Goal: Task Accomplishment & Management: Manage account settings

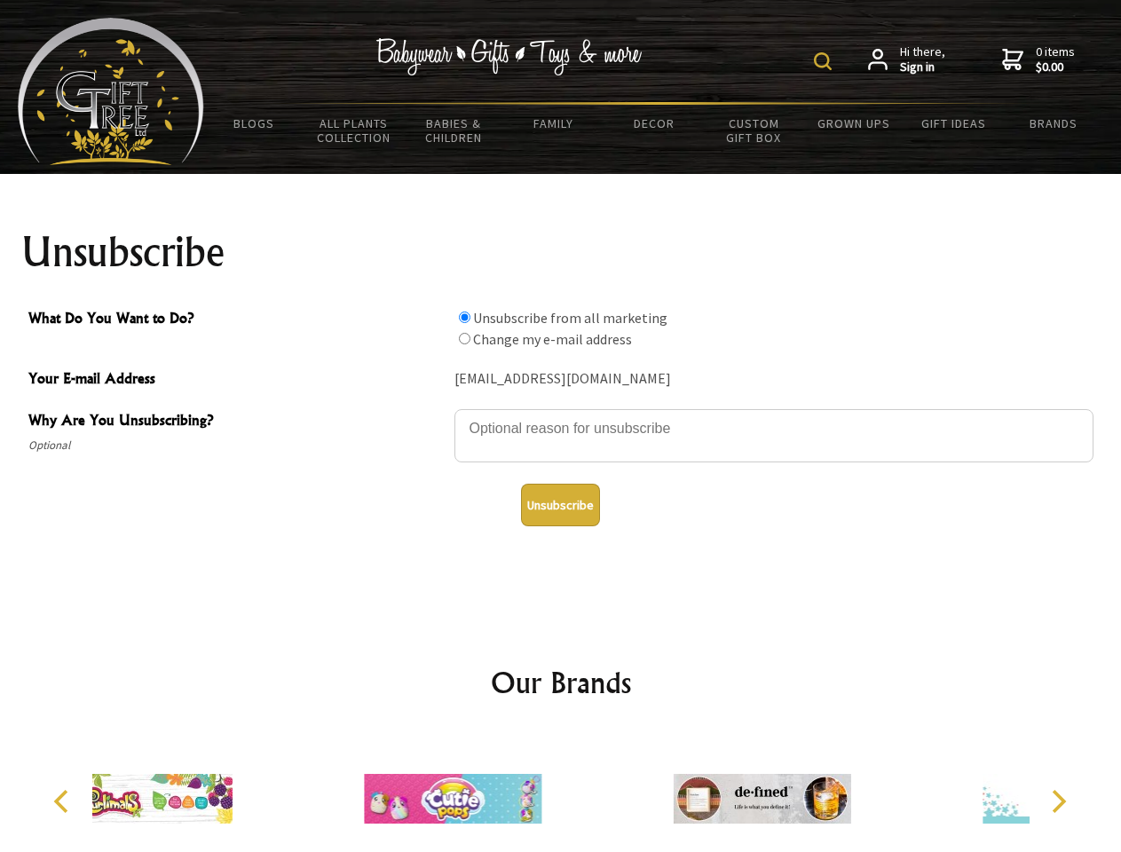
click at [825, 61] on img at bounding box center [823, 61] width 18 height 18
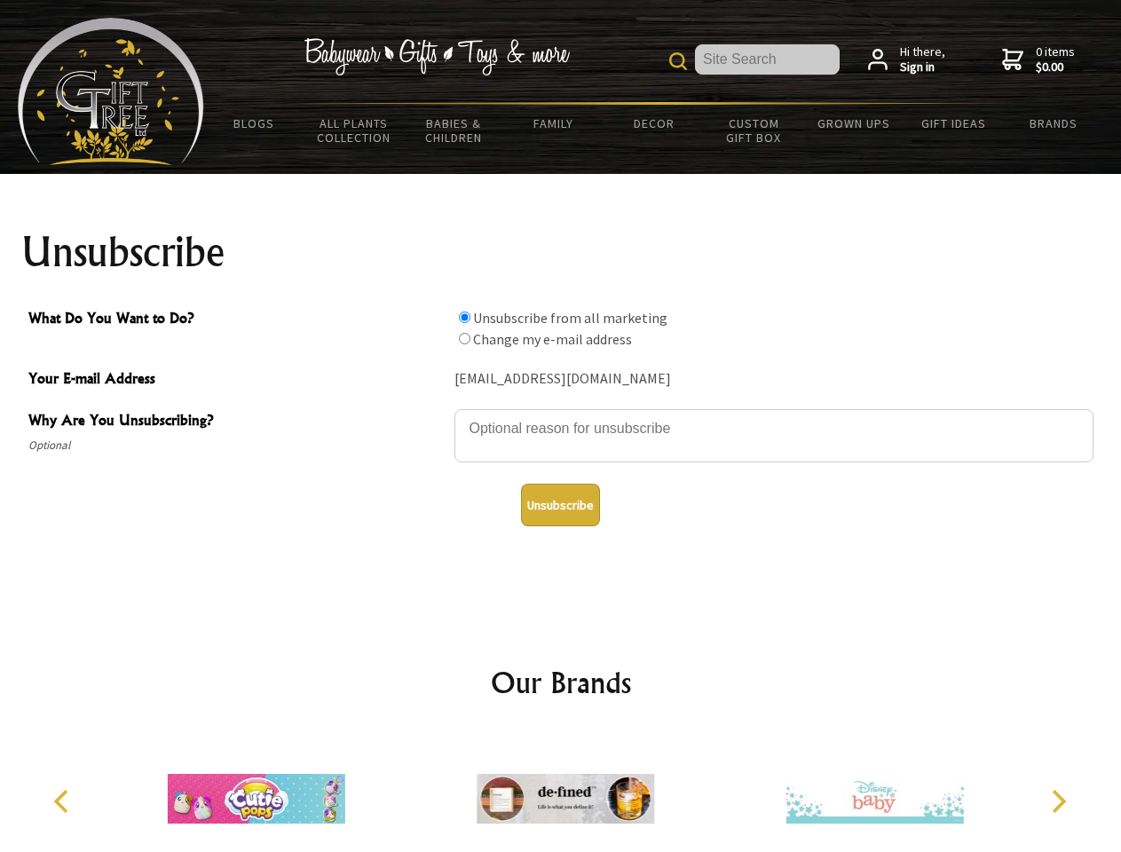
click at [561, 415] on textarea "Why Are You Unsubscribing?" at bounding box center [773, 435] width 639 height 53
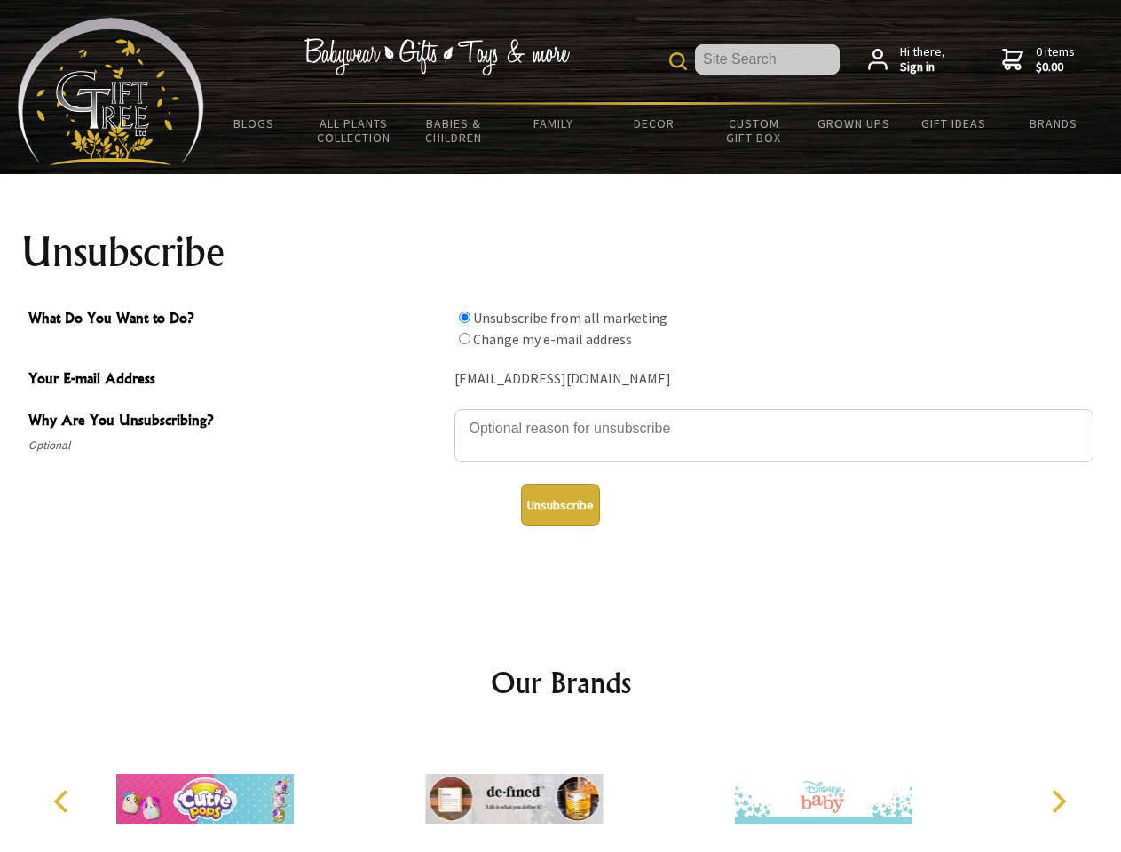
click at [464, 317] on input "What Do You Want to Do?" at bounding box center [465, 318] width 12 height 12
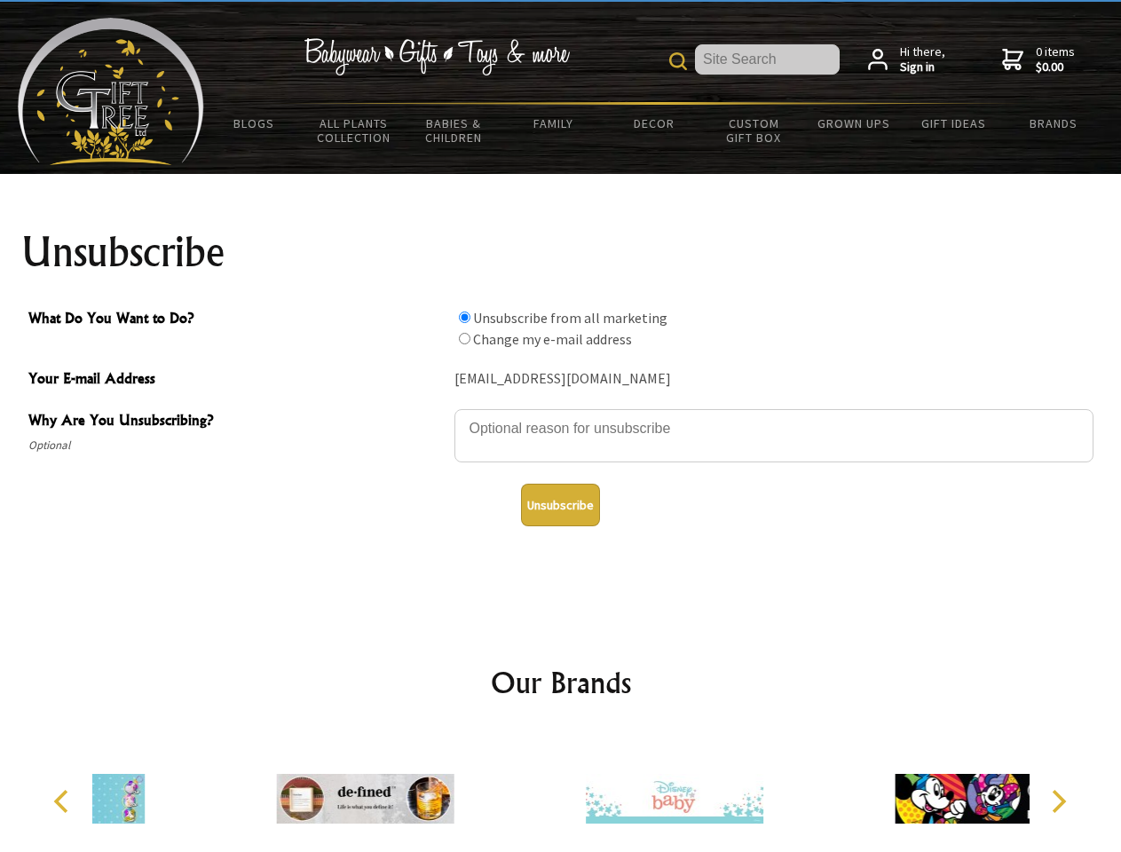
click at [464, 338] on input "What Do You Want to Do?" at bounding box center [465, 339] width 12 height 12
radio input "true"
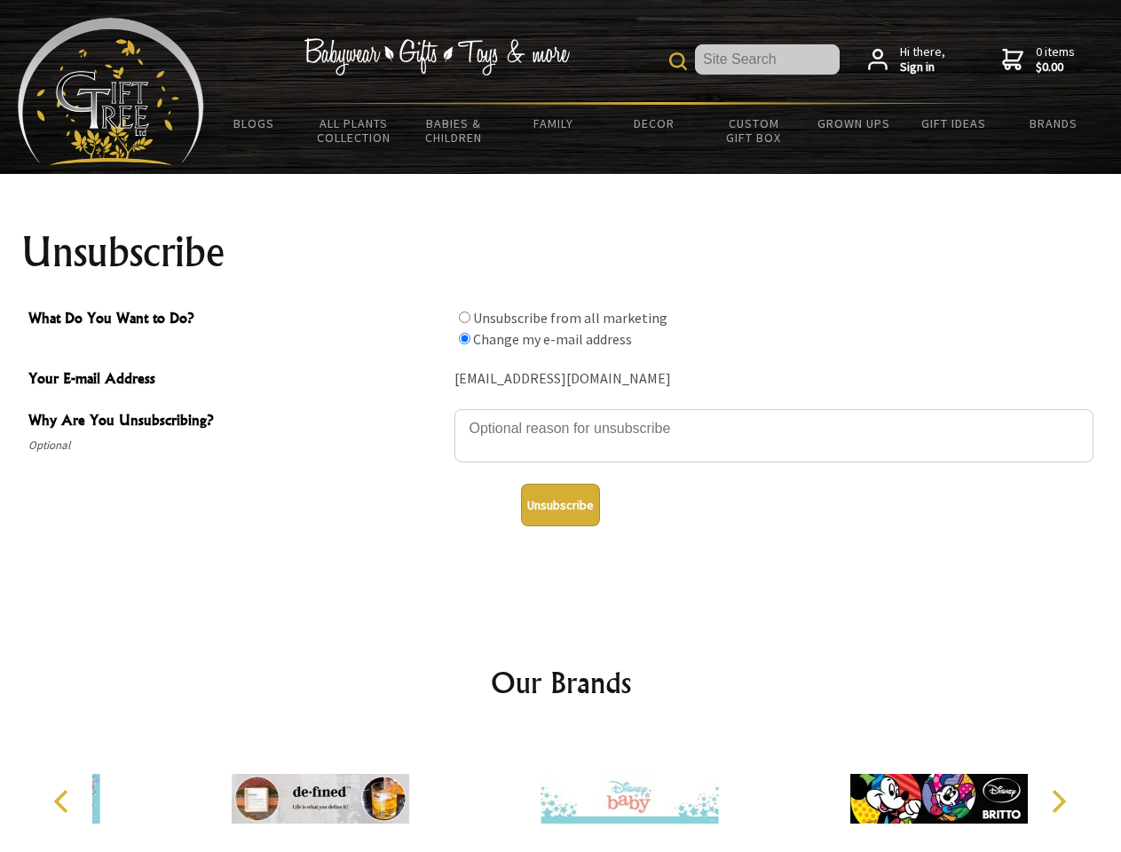
click at [560, 505] on button "Unsubscribe" at bounding box center [560, 505] width 79 height 43
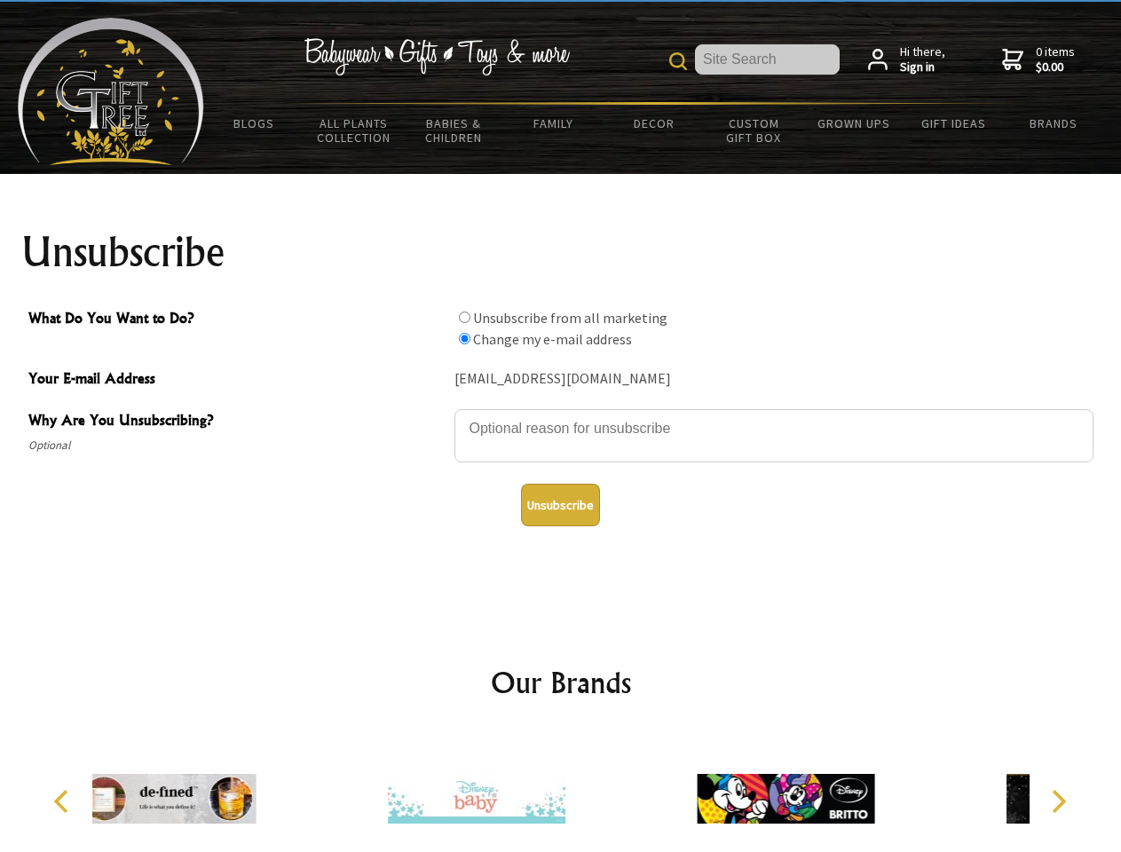
click at [561, 792] on img at bounding box center [477, 798] width 178 height 133
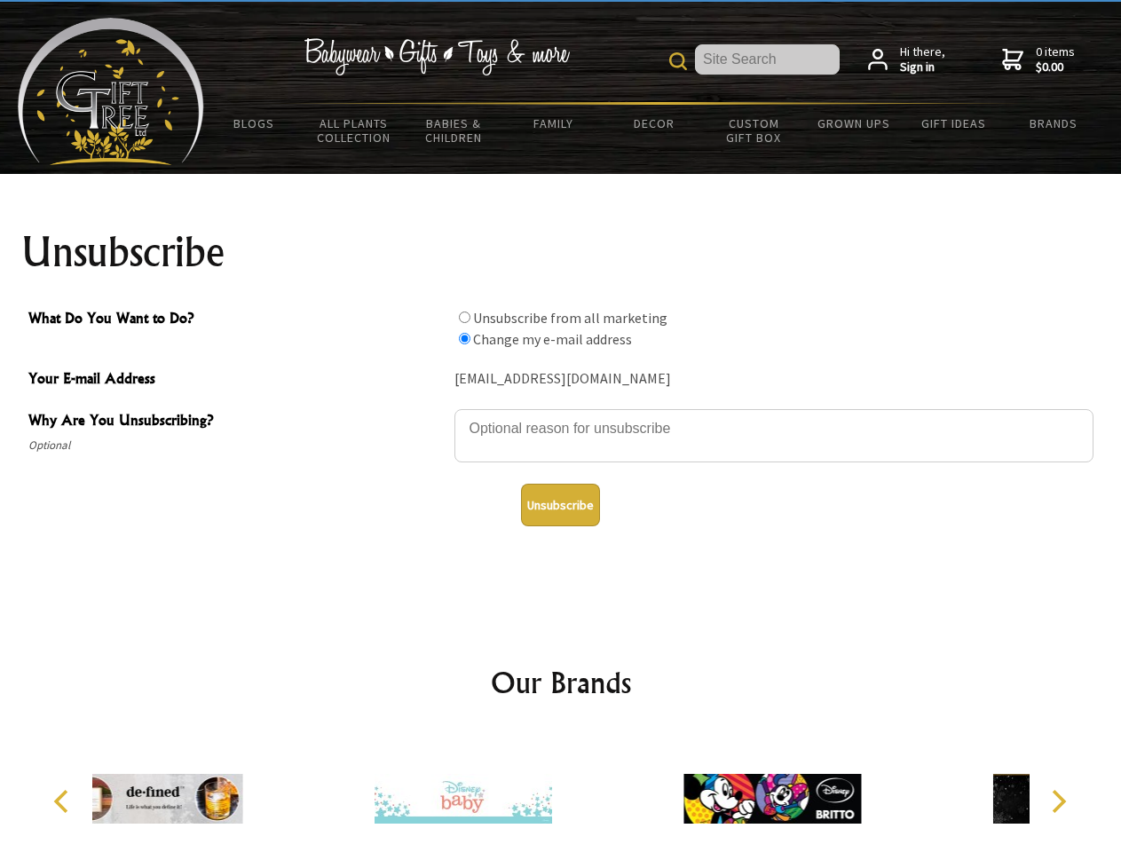
click at [64, 801] on icon "Previous" at bounding box center [62, 801] width 23 height 23
